Goal: Task Accomplishment & Management: Manage account settings

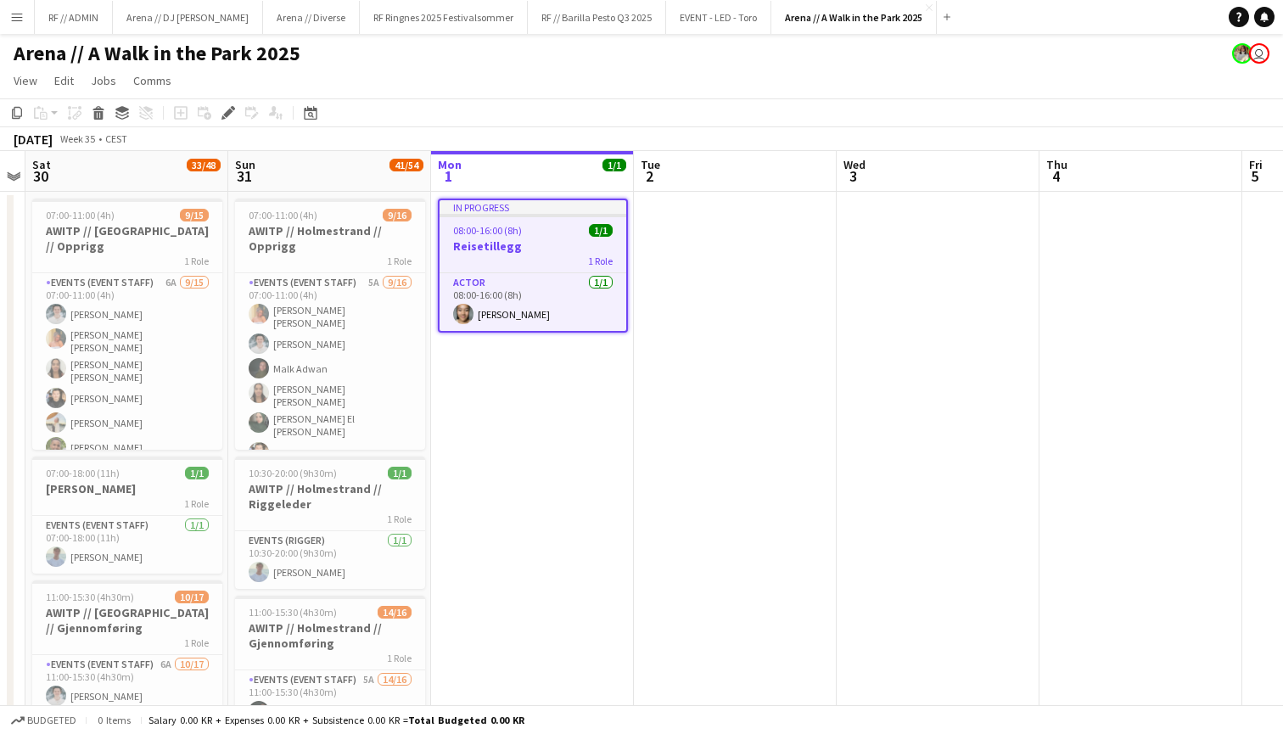
click at [546, 254] on div "1 Role" at bounding box center [532, 261] width 187 height 14
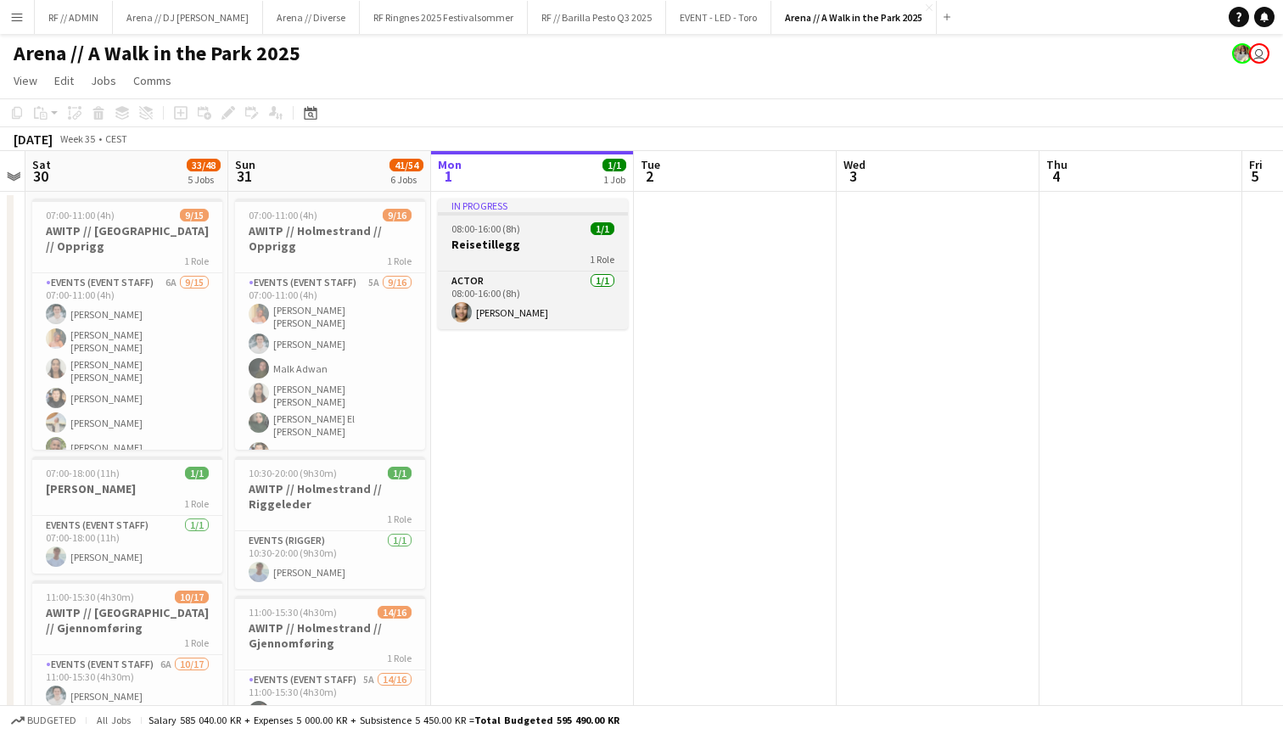
click at [546, 254] on div "1 Role" at bounding box center [533, 259] width 190 height 14
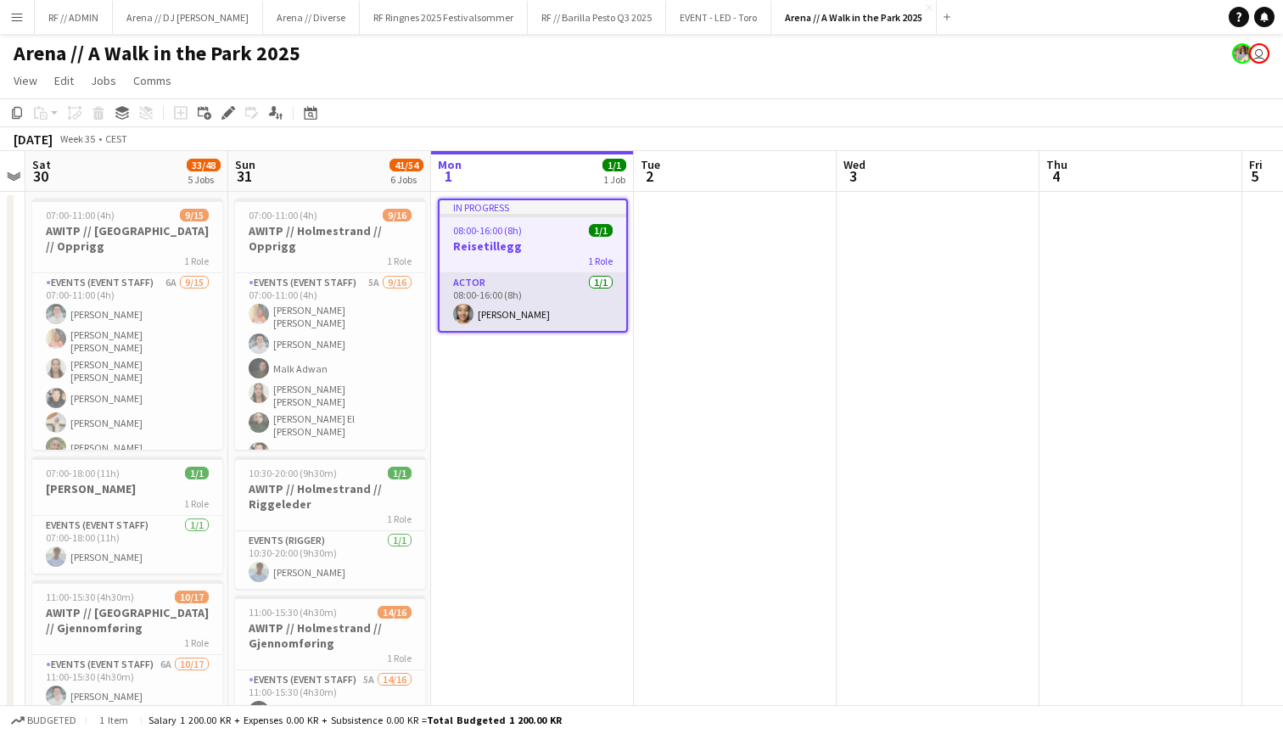
click at [568, 309] on app-card-role "Actor 1/1 08:00-16:00 (8h) Amelia Nwani" at bounding box center [532, 302] width 187 height 58
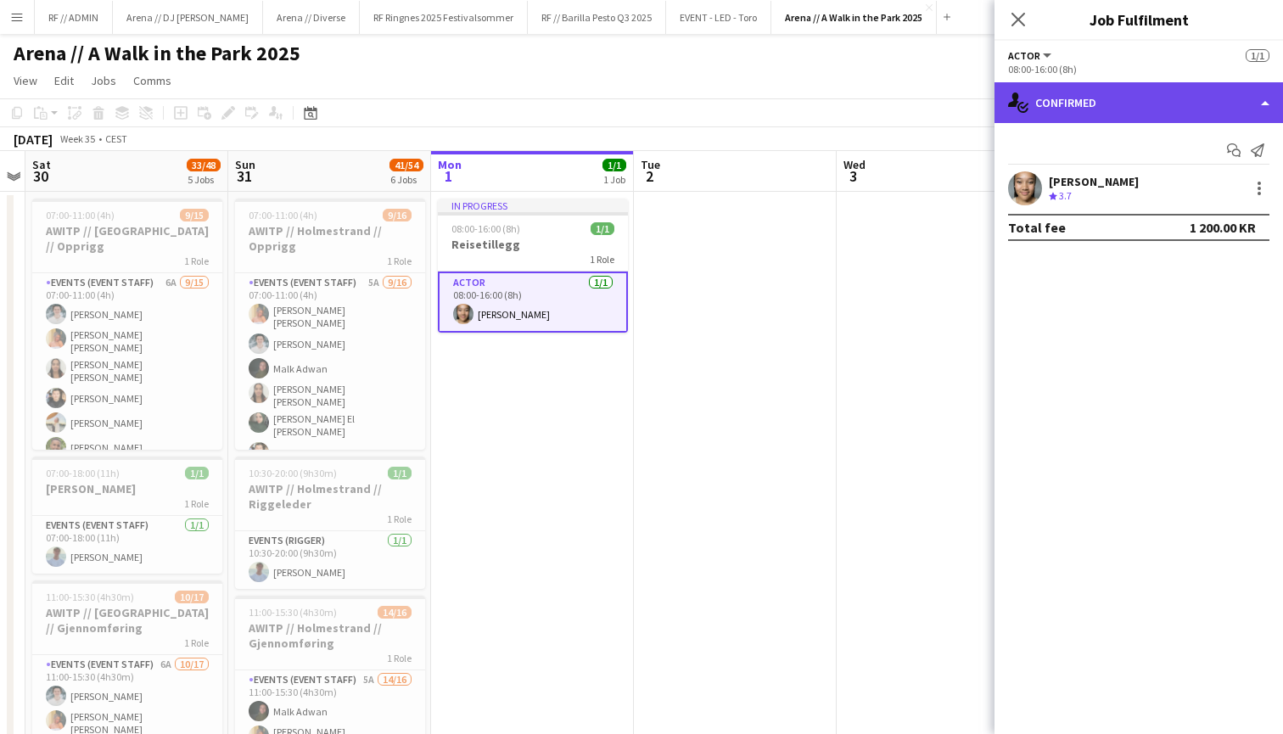
click at [1258, 105] on div "single-neutral-actions-check-2 Confirmed" at bounding box center [1138, 102] width 288 height 41
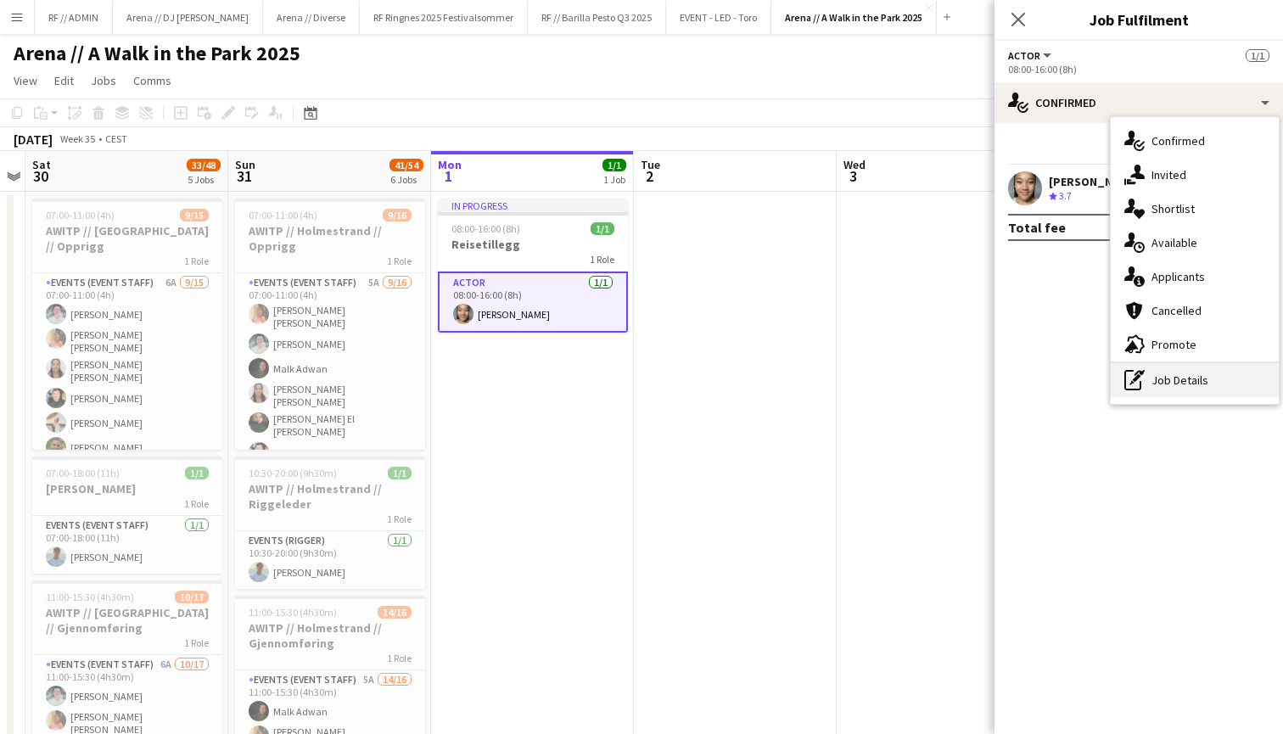
click at [1184, 377] on div "pen-write Job Details" at bounding box center [1194, 380] width 168 height 34
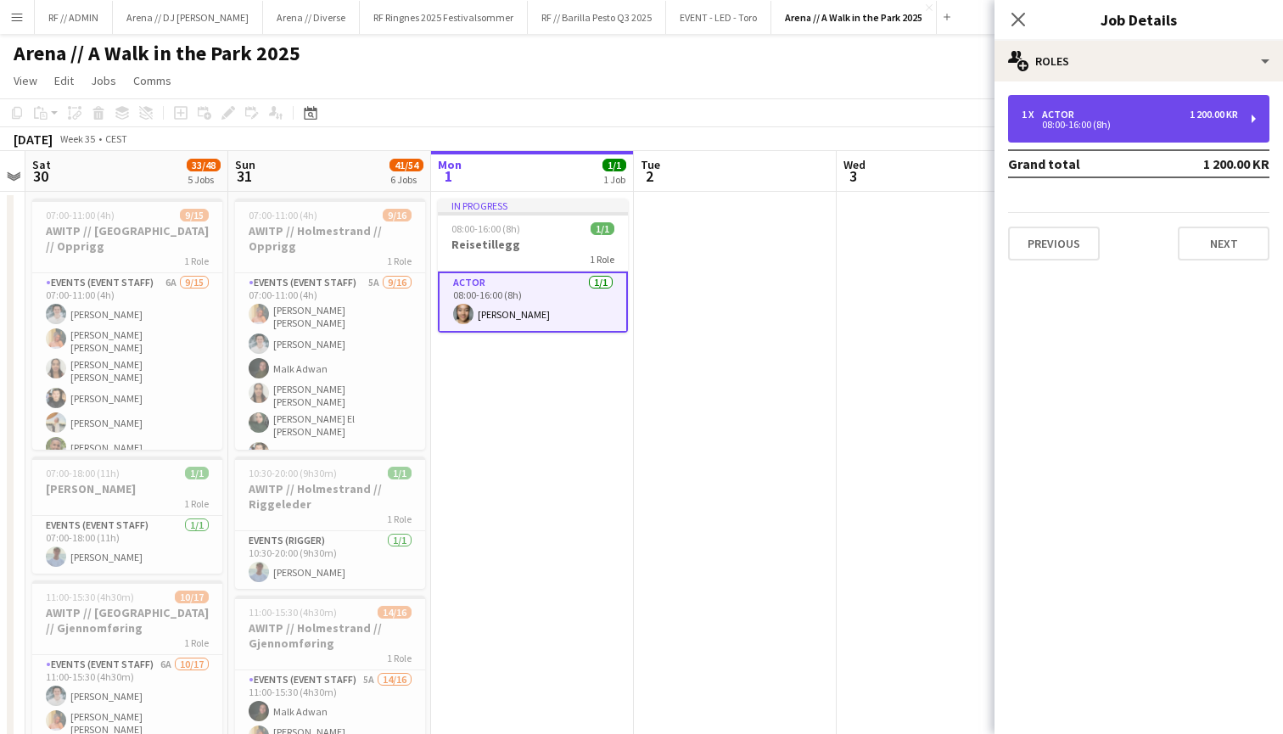
click at [1253, 119] on div "1 x Actor 1 200.00 KR 08:00-16:00 (8h)" at bounding box center [1138, 119] width 261 height 48
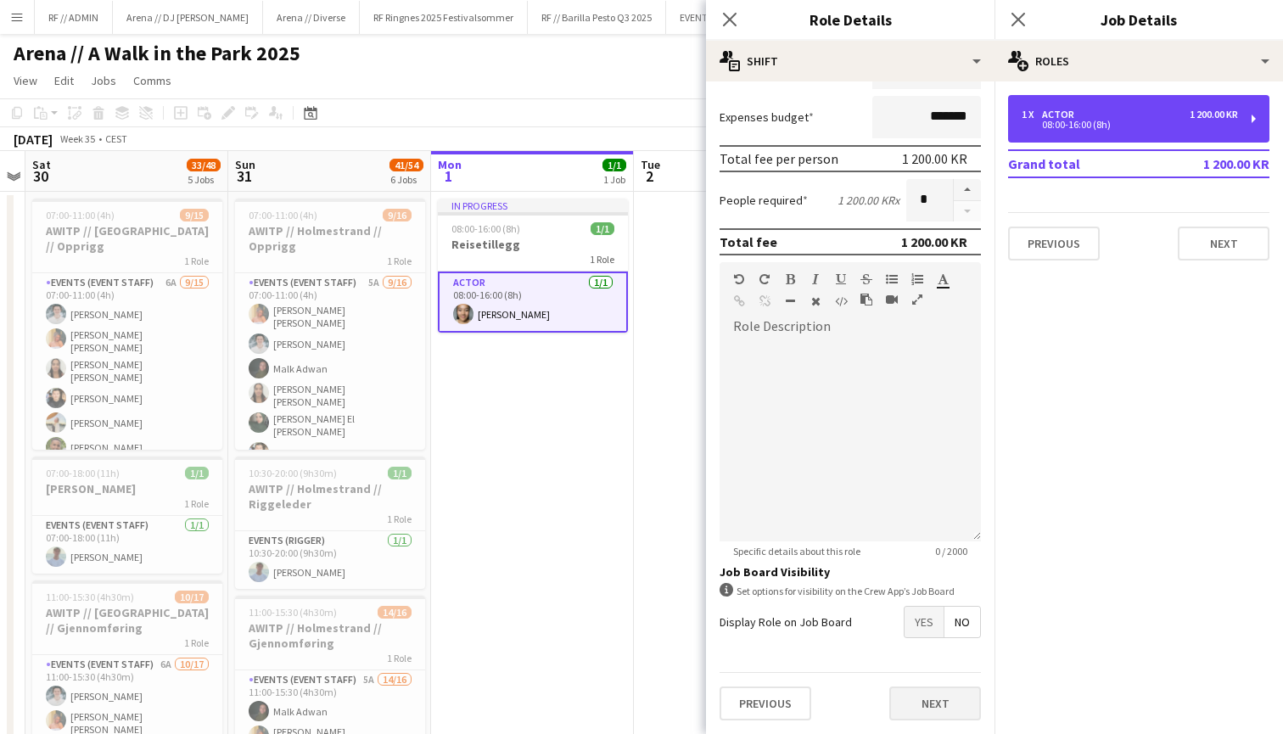
scroll to position [245, 0]
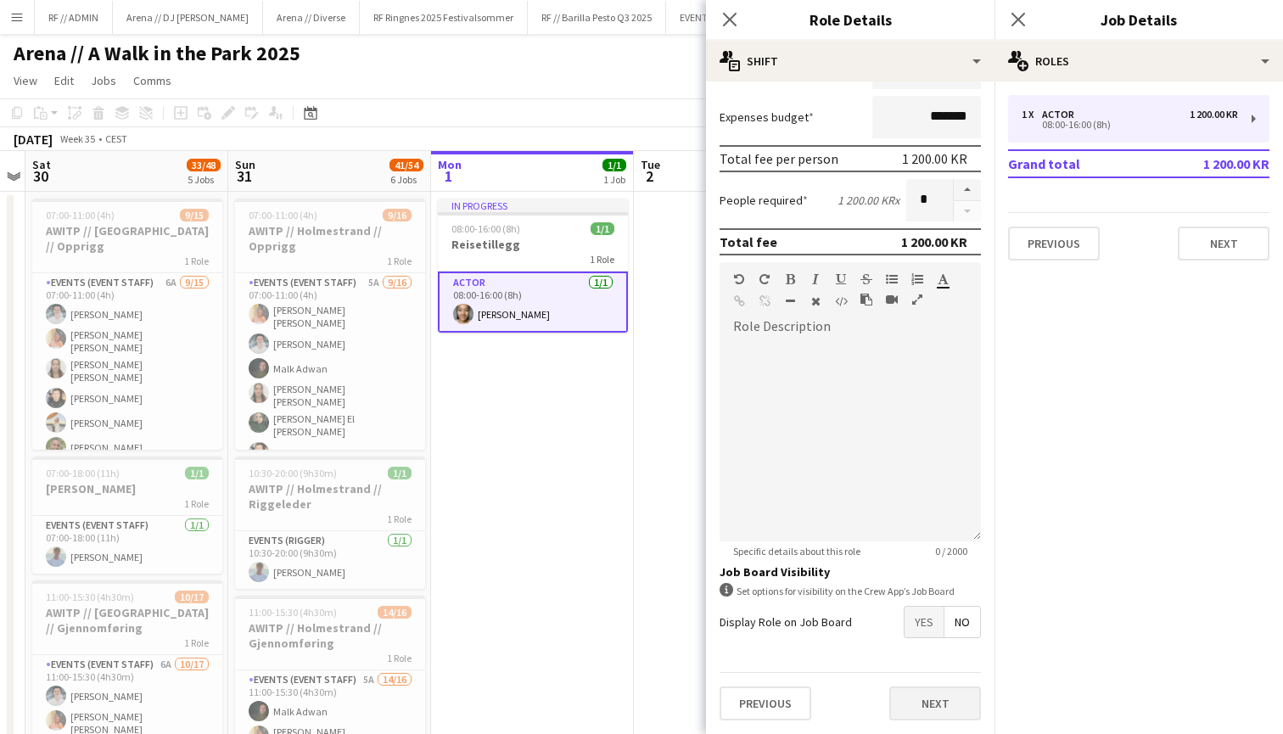
click at [919, 712] on button "Next" at bounding box center [935, 703] width 92 height 34
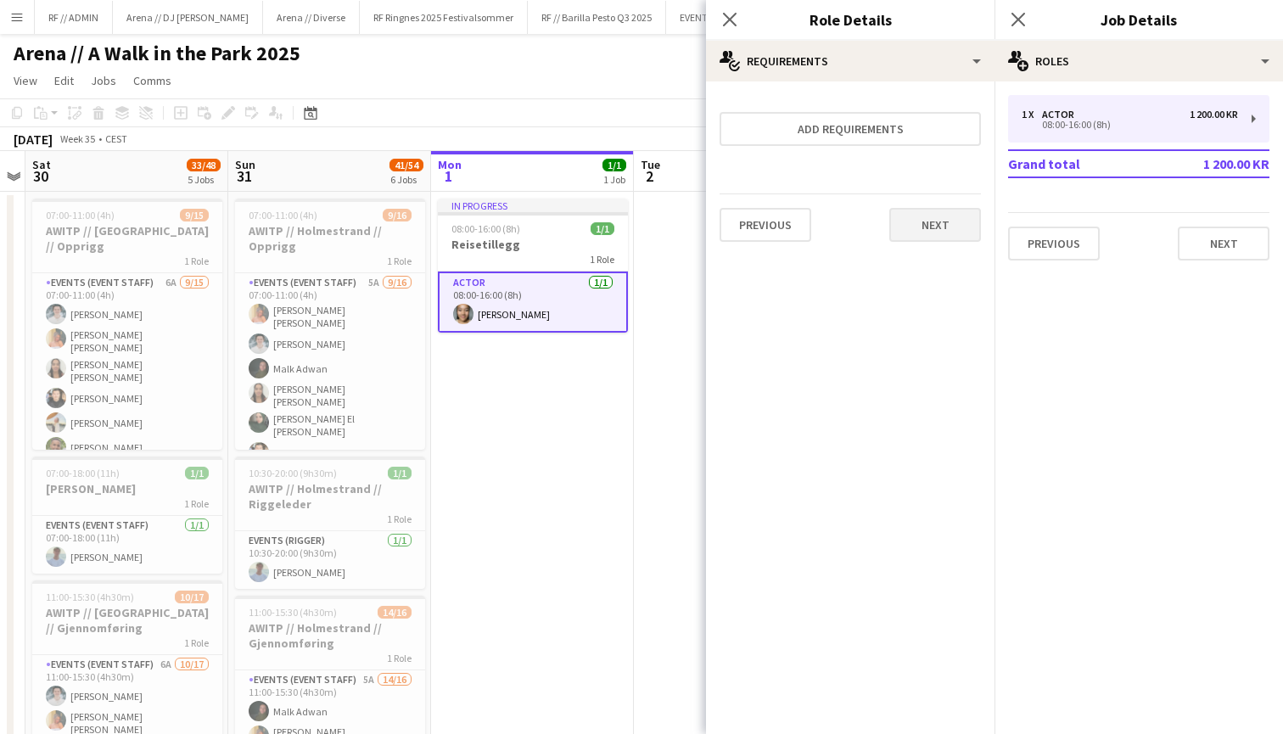
click at [940, 236] on button "Next" at bounding box center [935, 225] width 92 height 34
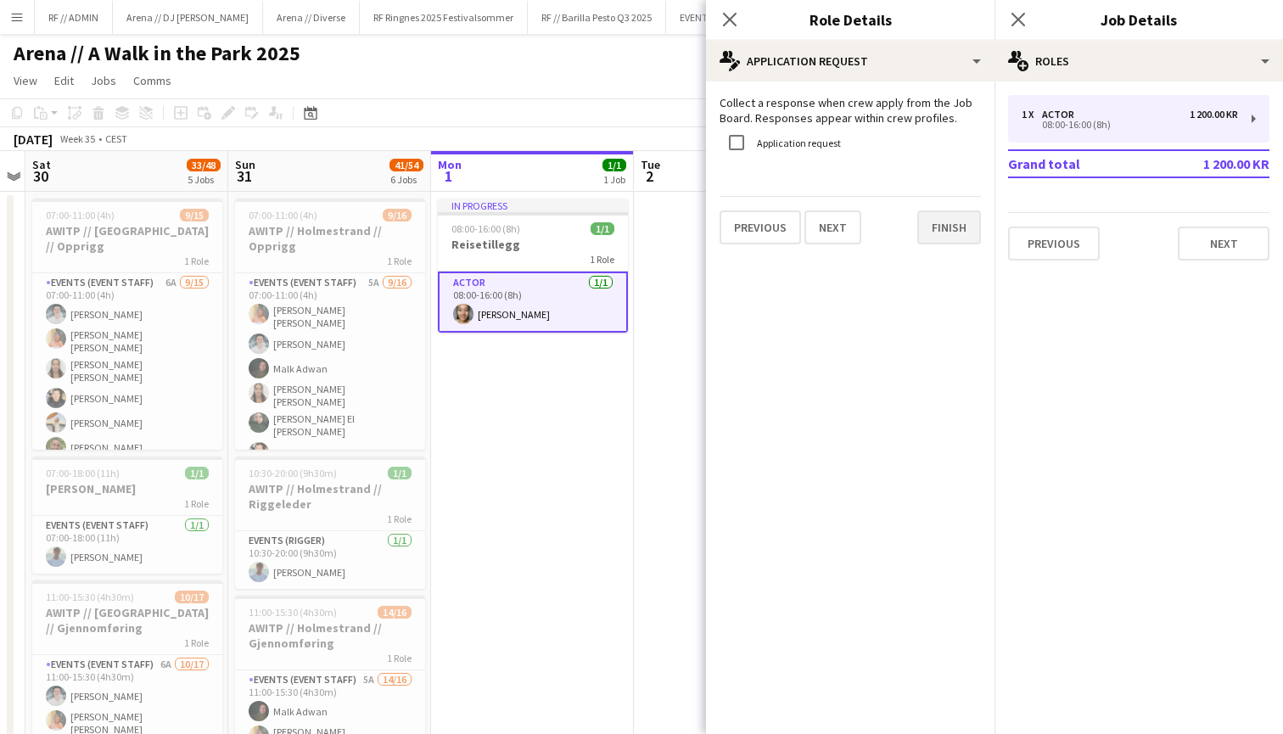
click at [940, 238] on button "Finish" at bounding box center [949, 227] width 64 height 34
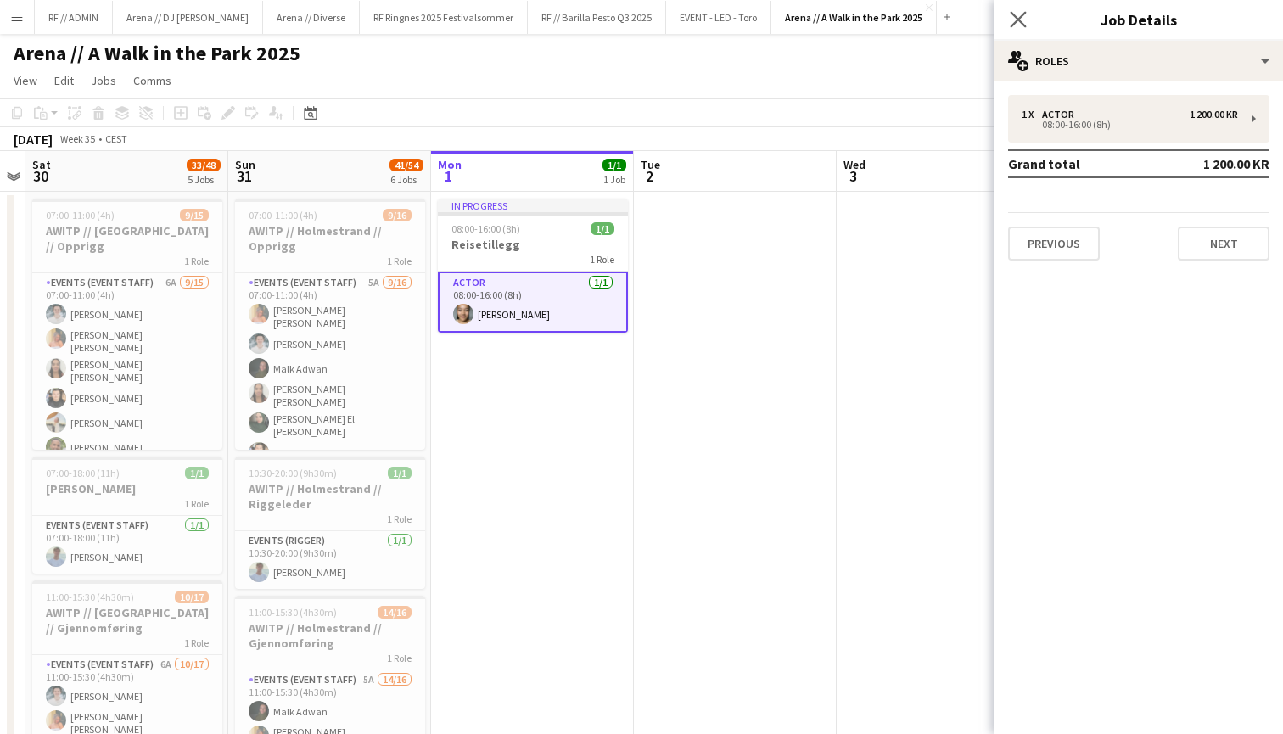
click at [1018, 29] on app-icon "Close pop-in" at bounding box center [1018, 20] width 25 height 25
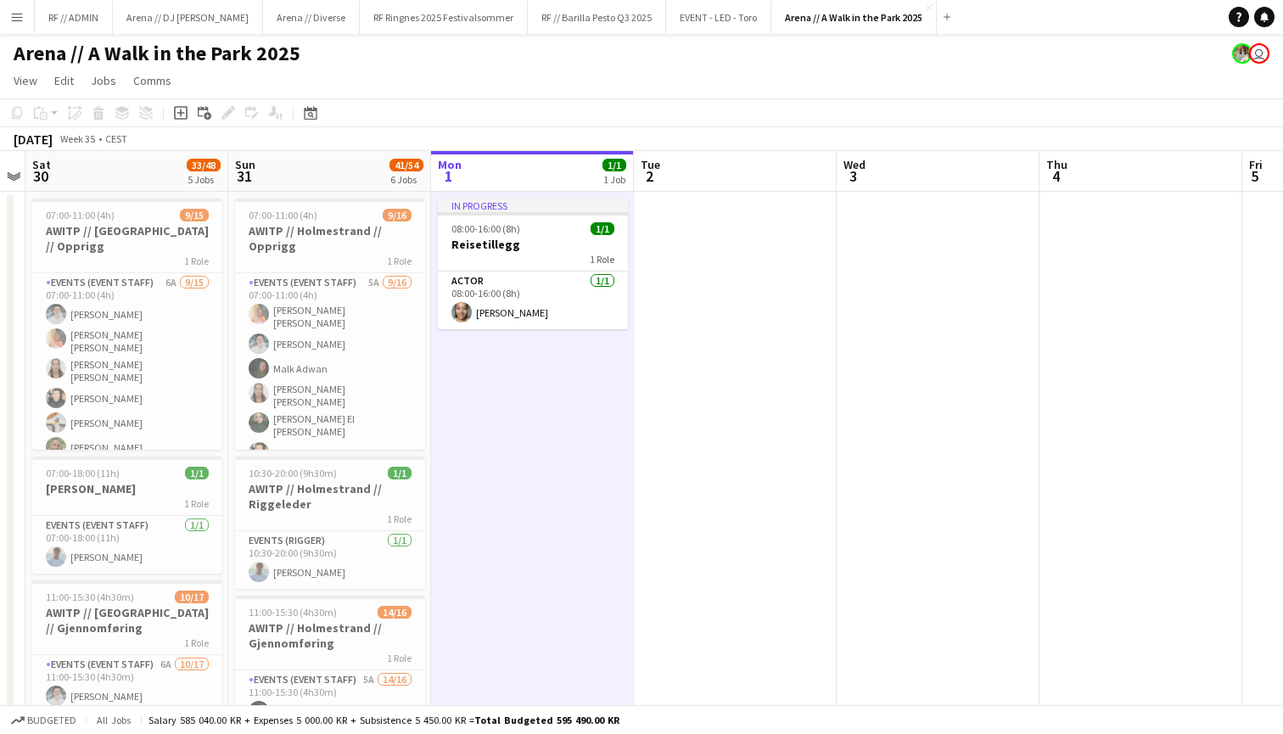
click at [726, 109] on app-toolbar "Copy Paste Paste Command V Paste with crew Command Shift V Paste linked Job Del…" at bounding box center [641, 112] width 1283 height 29
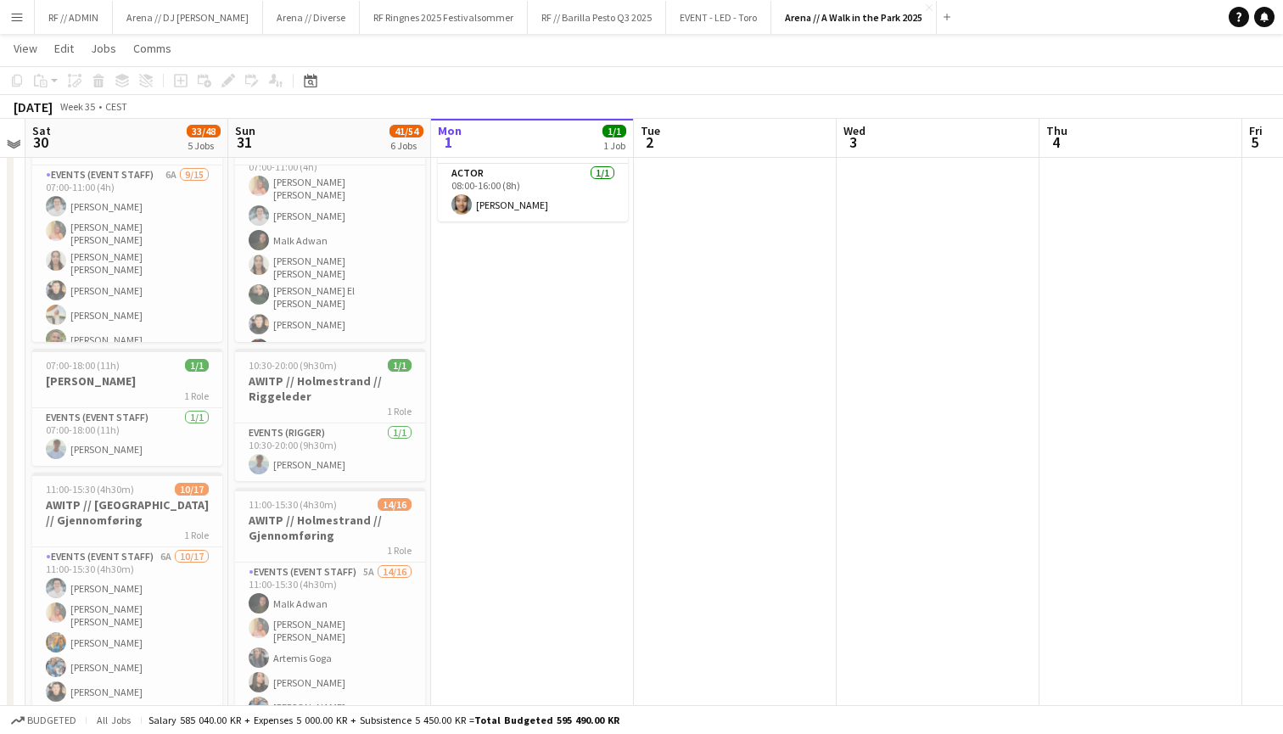
scroll to position [104, 0]
